Goal: Task Accomplishment & Management: Manage account settings

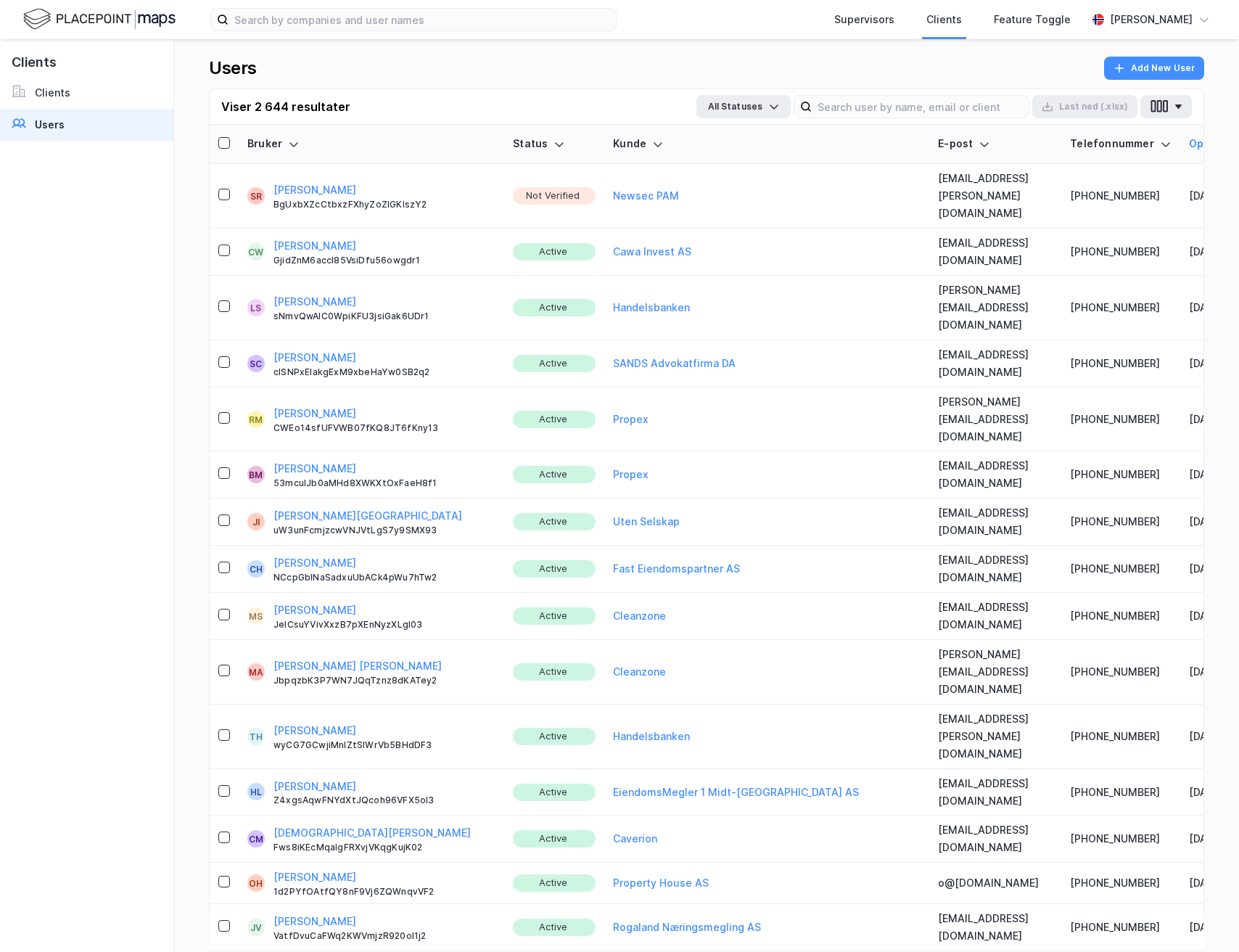
click at [317, 182] on button "[PERSON_NAME]" at bounding box center [315, 190] width 83 height 18
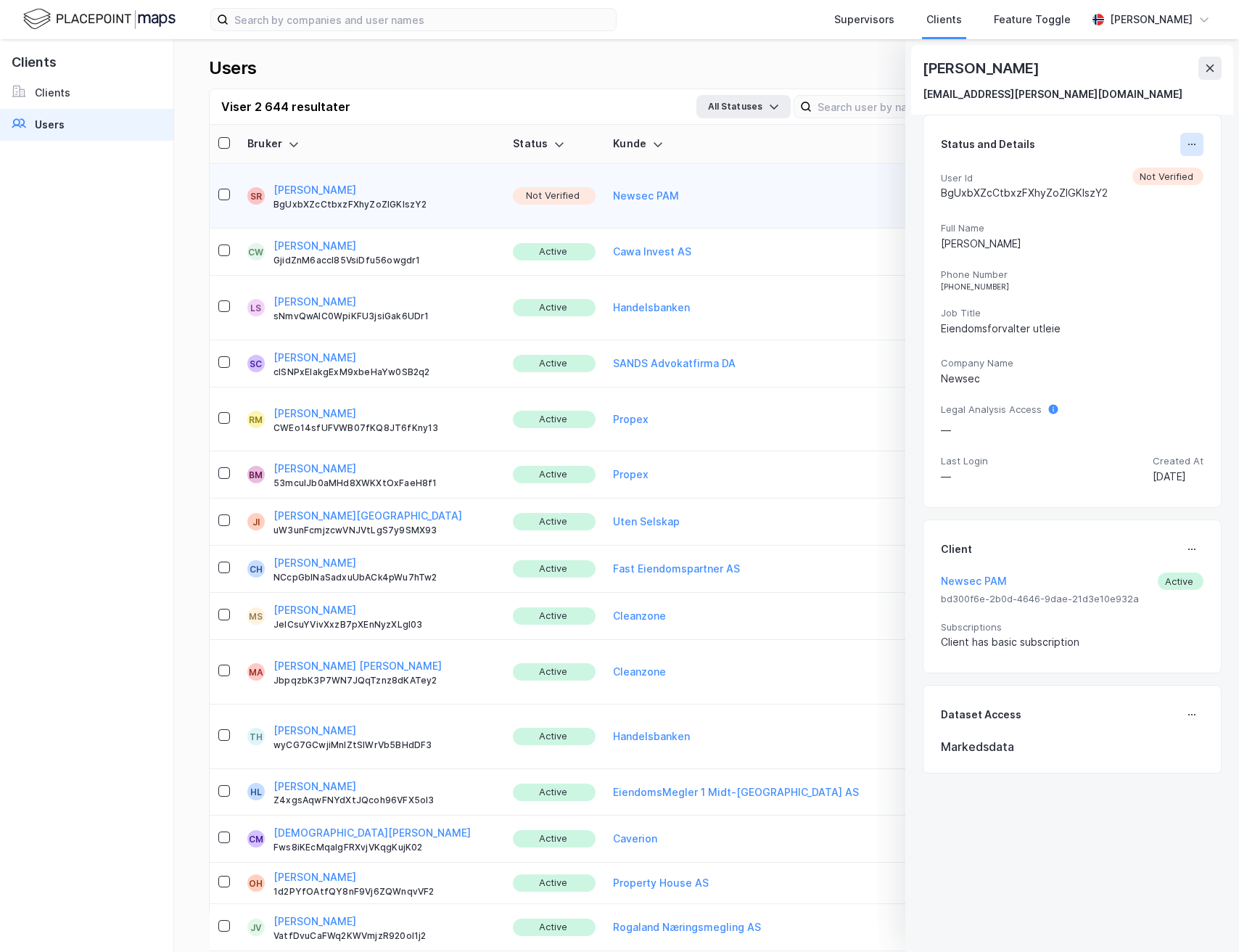
click at [1181, 152] on button at bounding box center [1193, 145] width 24 height 24
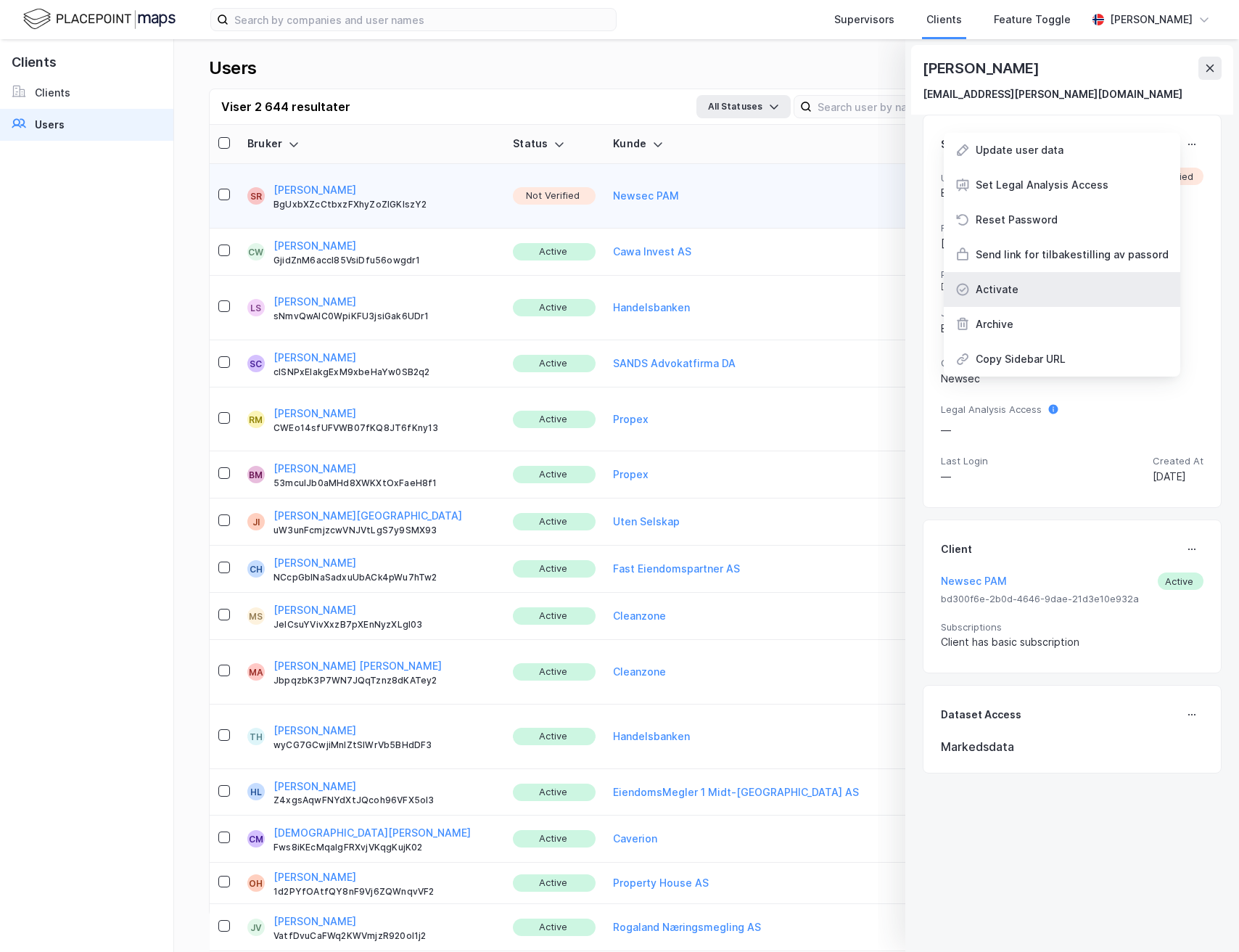
click at [1075, 289] on div "Activate" at bounding box center [1062, 289] width 237 height 35
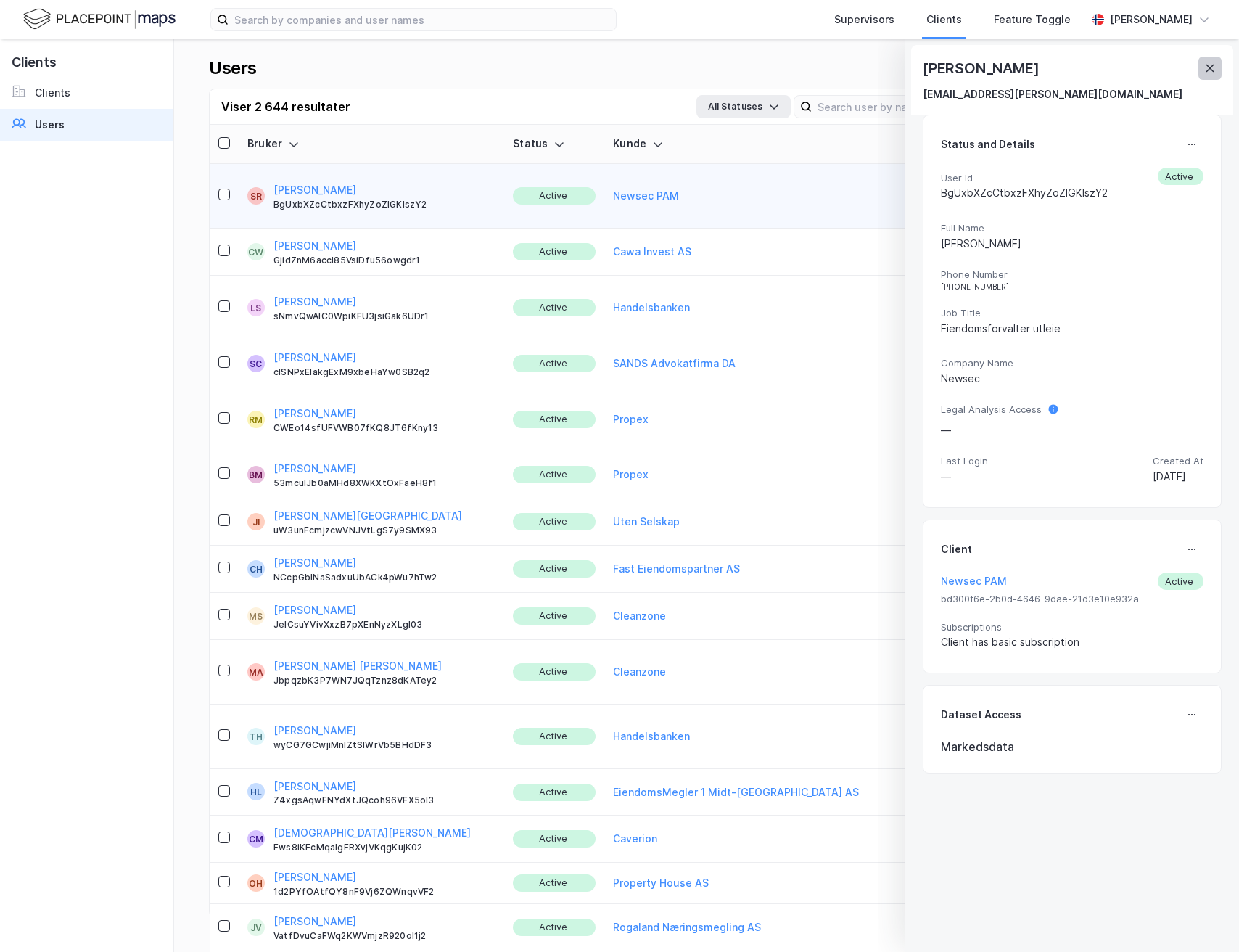
click at [1210, 69] on icon at bounding box center [1210, 68] width 12 height 12
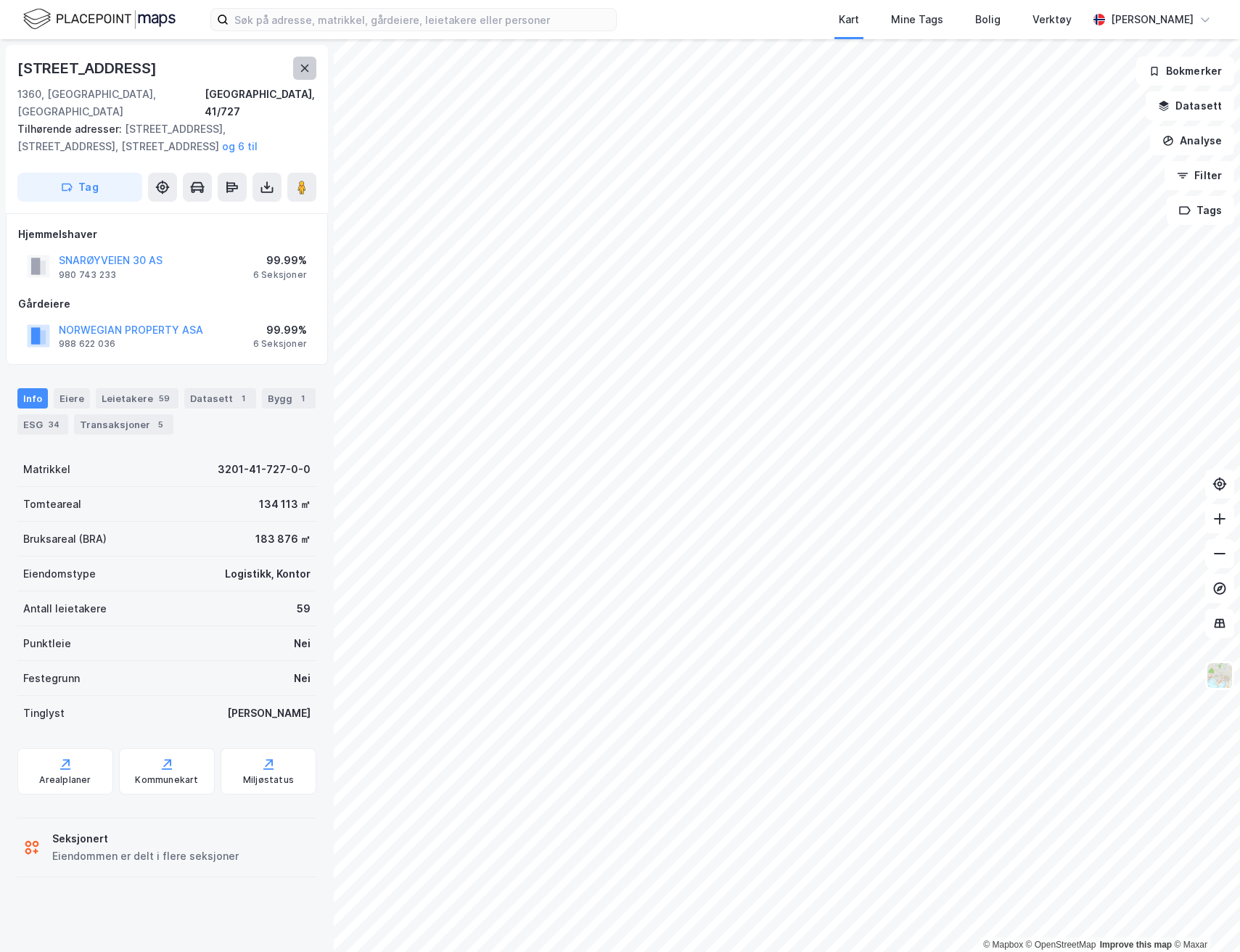
click at [310, 64] on icon at bounding box center [305, 68] width 12 height 12
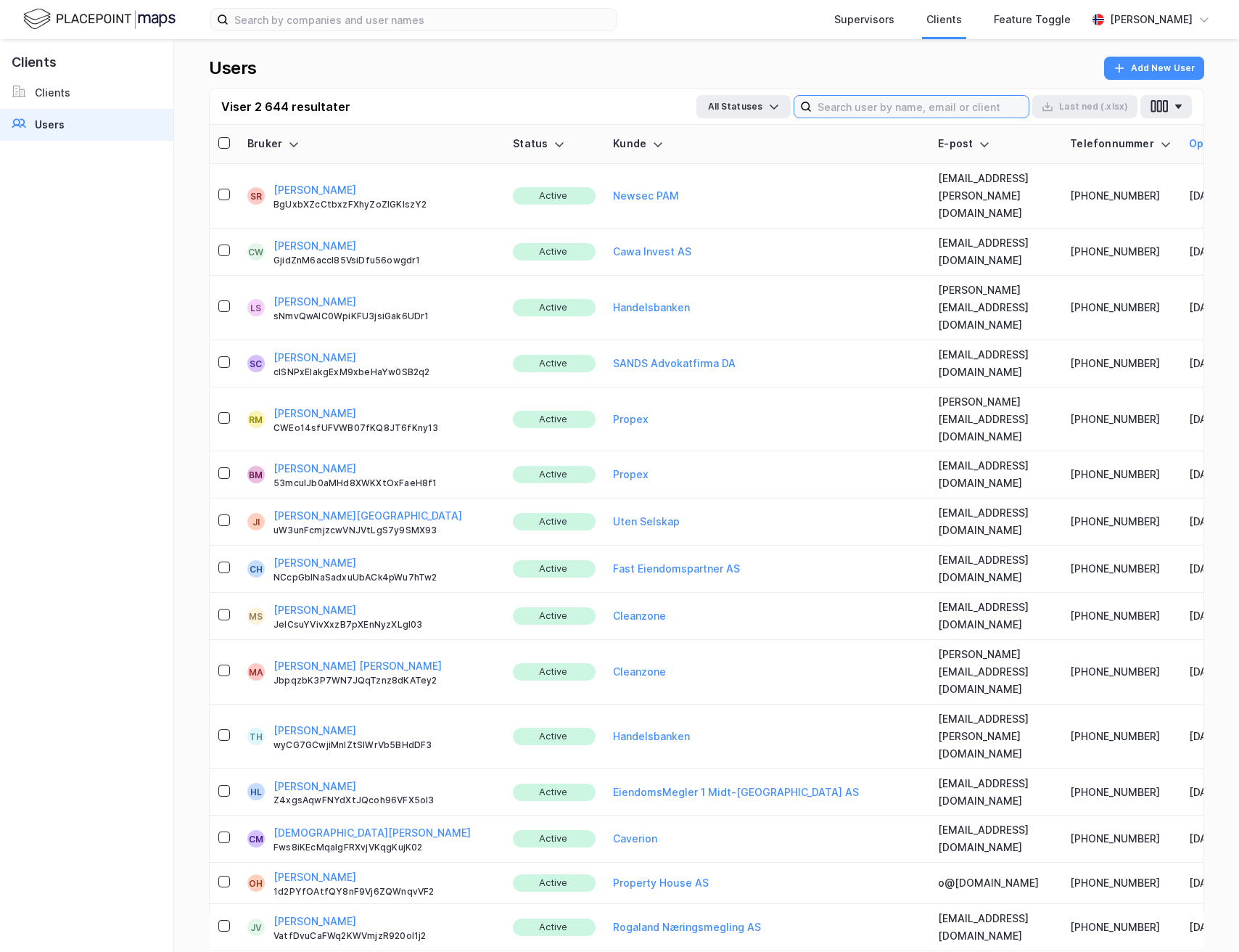
click at [860, 111] on input at bounding box center [920, 107] width 217 height 22
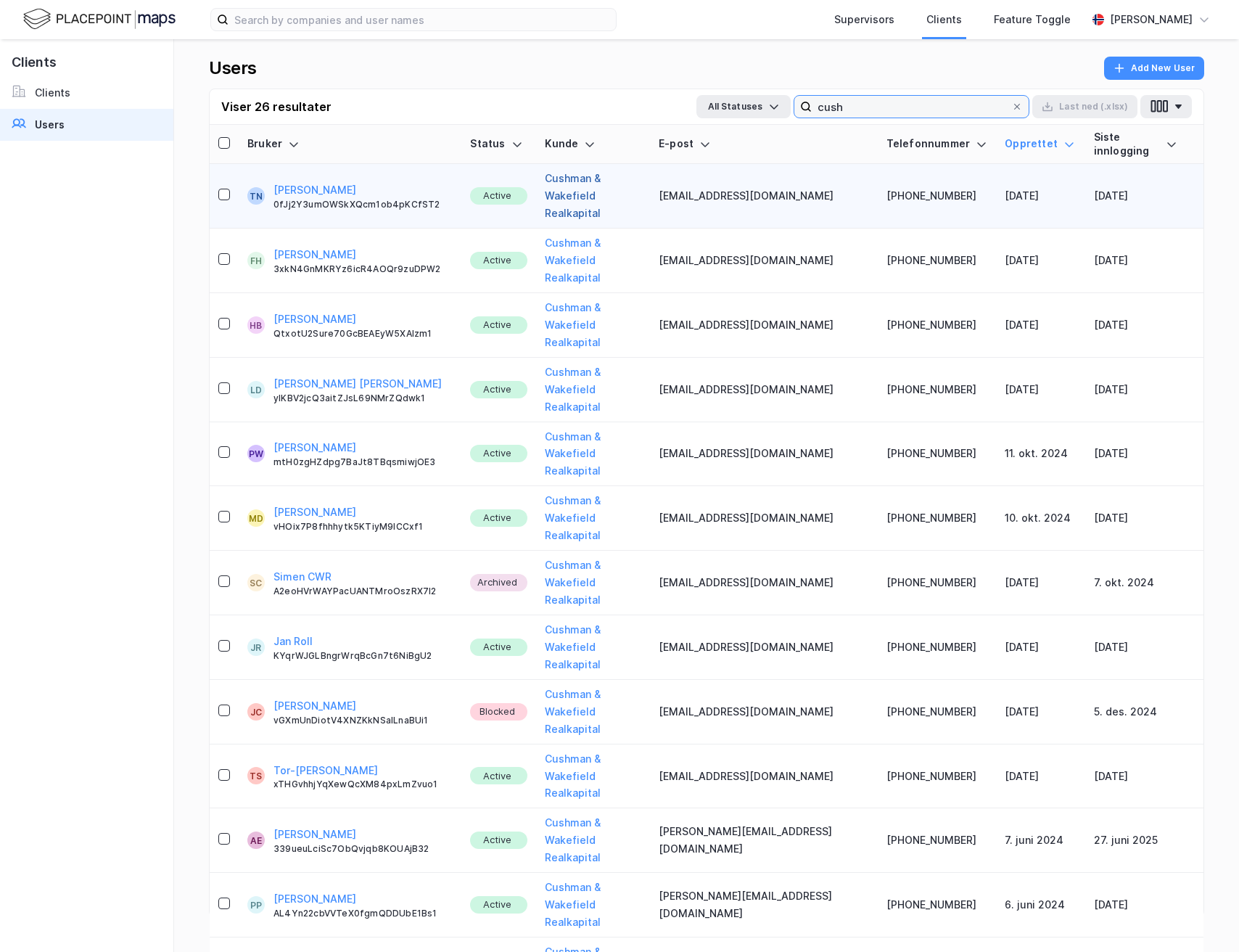
type input "cush"
click at [554, 182] on button "Cushman & Wakefield Realkapital" at bounding box center [593, 195] width 97 height 52
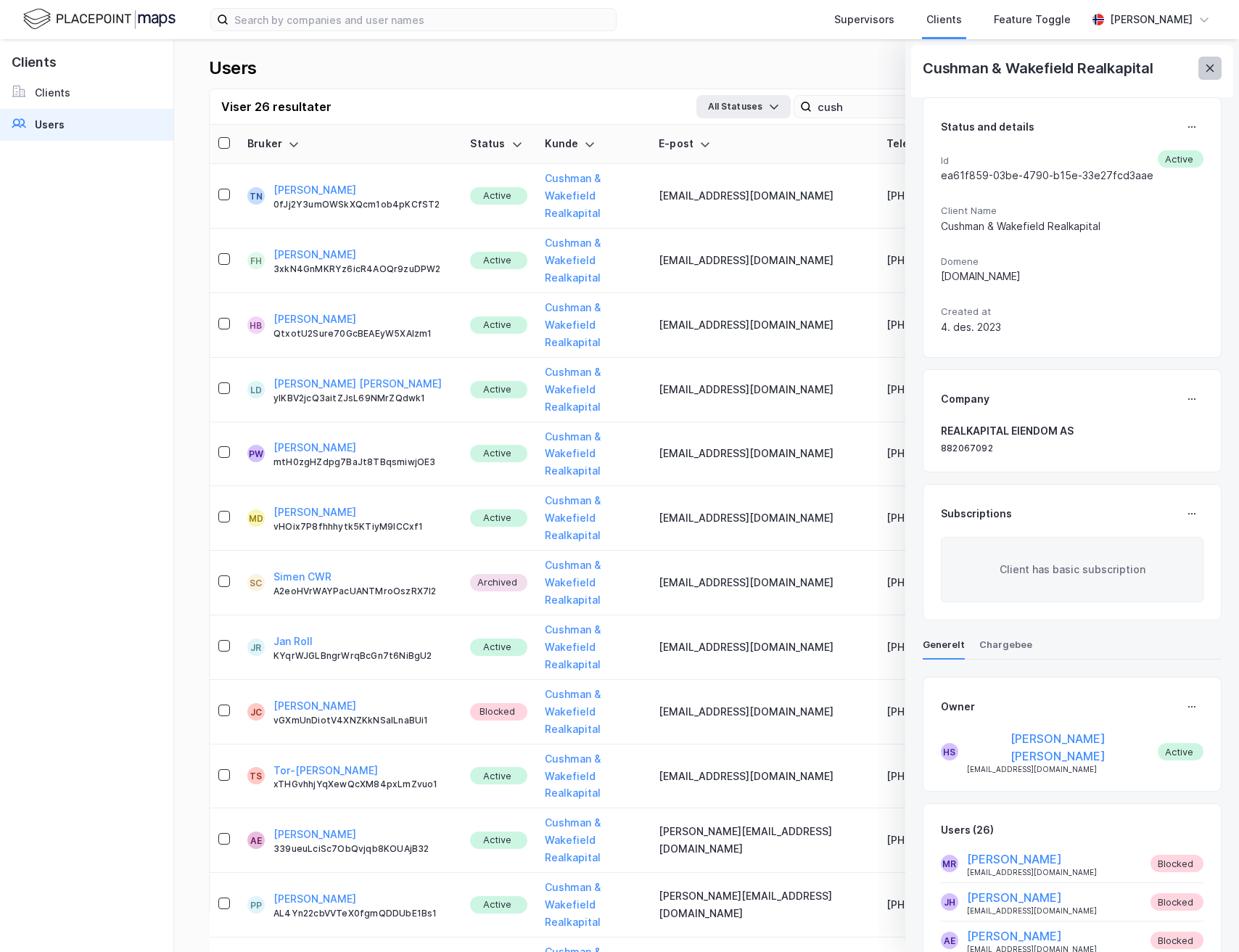
click at [1206, 67] on icon at bounding box center [1210, 68] width 12 height 12
